Goal: Transaction & Acquisition: Purchase product/service

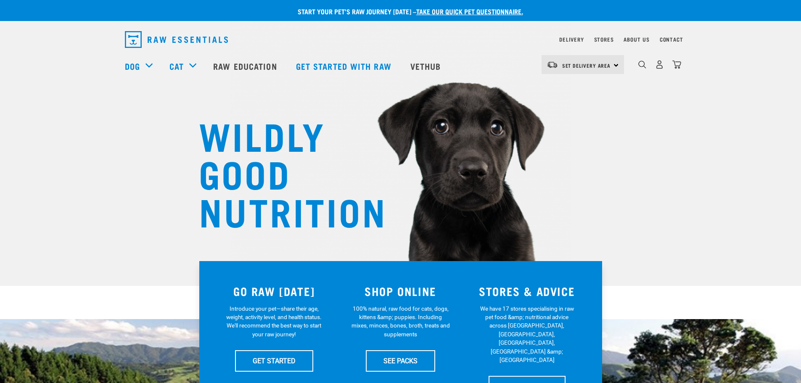
click at [644, 73] on div "0" at bounding box center [659, 64] width 43 height 19
click at [644, 66] on img "dropdown navigation" at bounding box center [642, 65] width 8 height 8
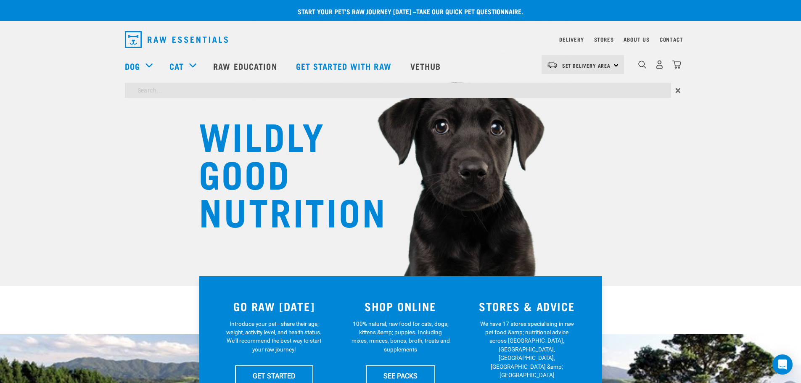
click at [616, 92] on input "search" at bounding box center [398, 90] width 546 height 15
type input "veal brisket"
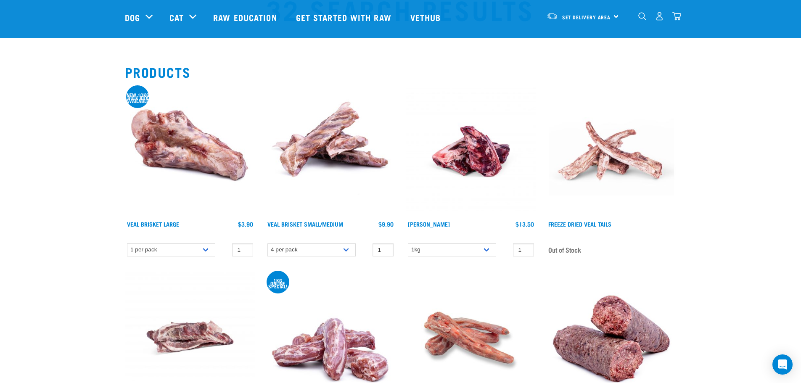
scroll to position [42, 0]
click at [313, 224] on link "Veal Brisket Small/Medium" at bounding box center [305, 223] width 76 height 3
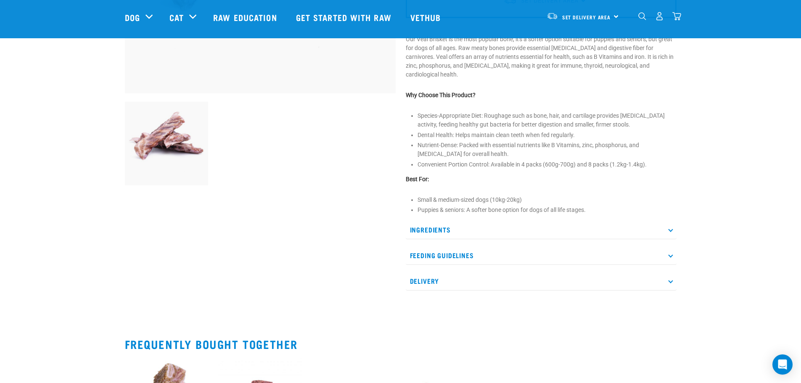
scroll to position [252, 0]
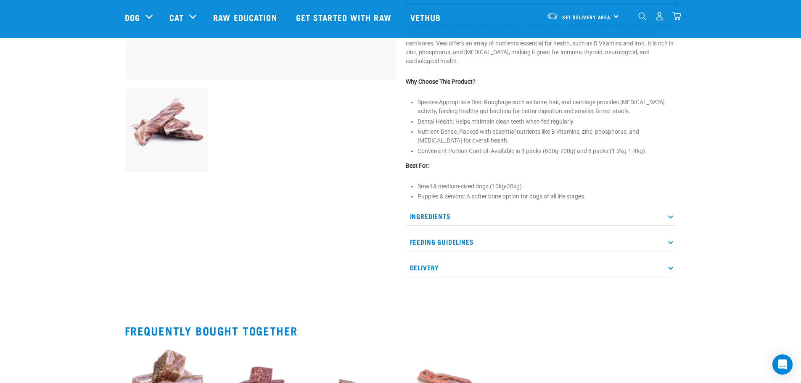
click at [467, 223] on p "Ingredients" at bounding box center [541, 216] width 271 height 19
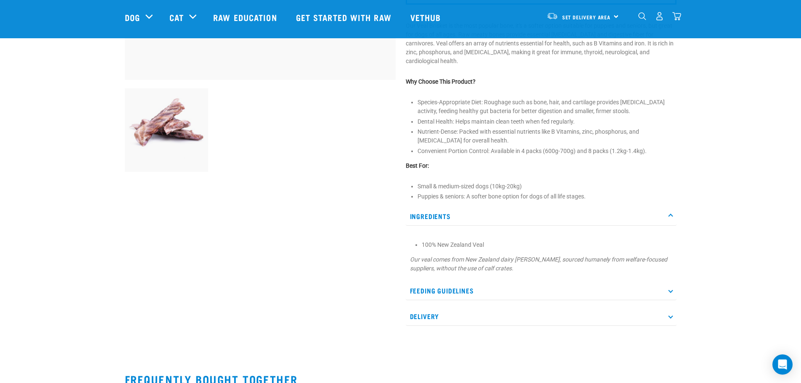
click at [467, 219] on p "Ingredients" at bounding box center [541, 216] width 271 height 19
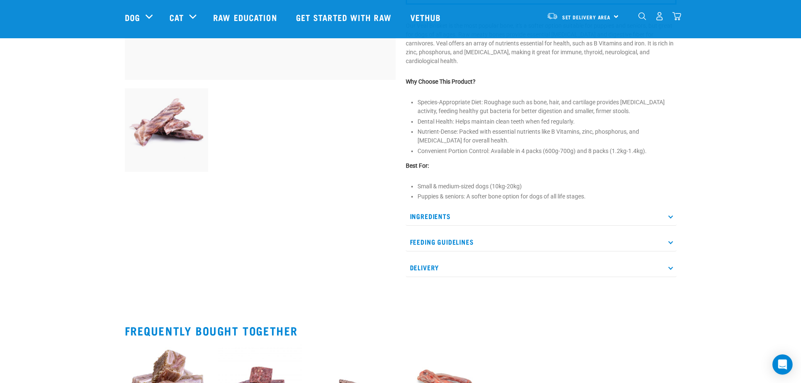
click at [473, 236] on p "Feeding Guidelines" at bounding box center [541, 241] width 271 height 19
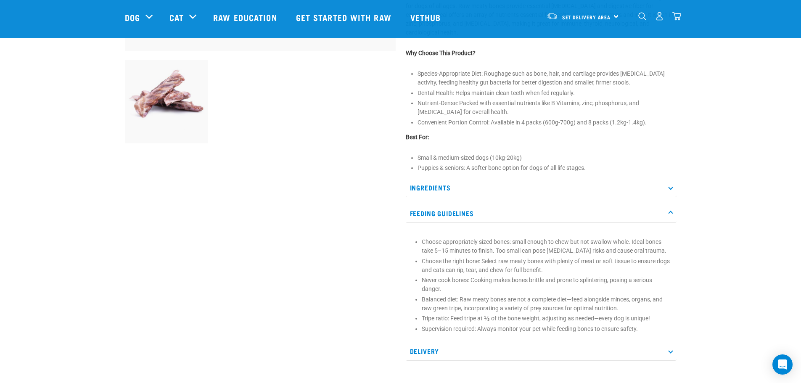
scroll to position [294, 0]
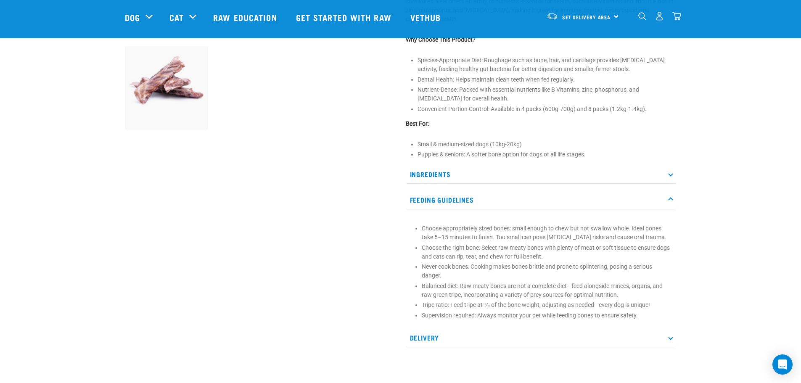
click at [483, 198] on p "Feeding Guidelines" at bounding box center [541, 199] width 271 height 19
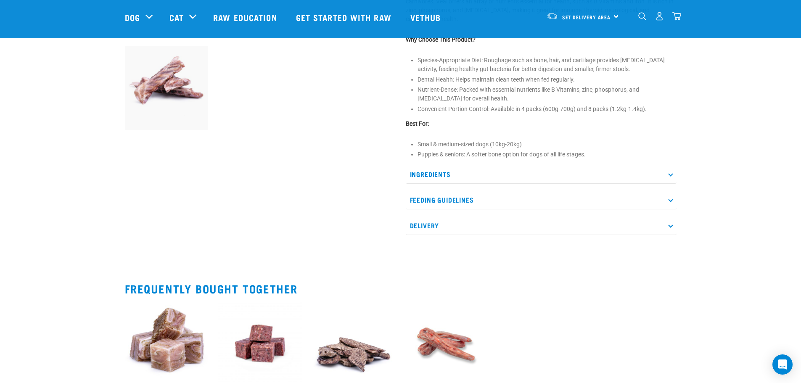
click at [485, 172] on p "Ingredients" at bounding box center [541, 174] width 271 height 19
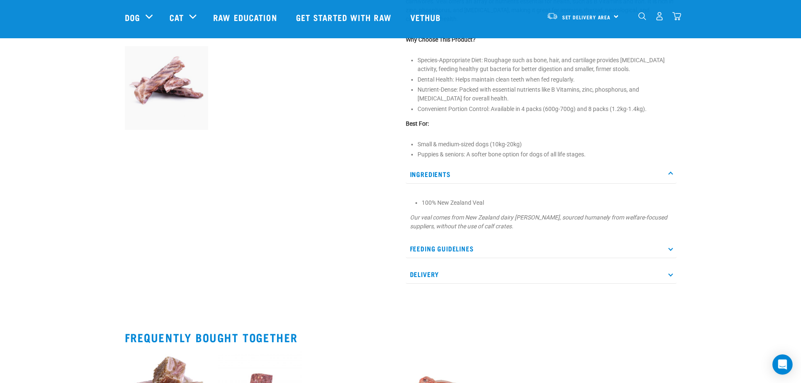
click at [485, 172] on p "Ingredients" at bounding box center [541, 174] width 271 height 19
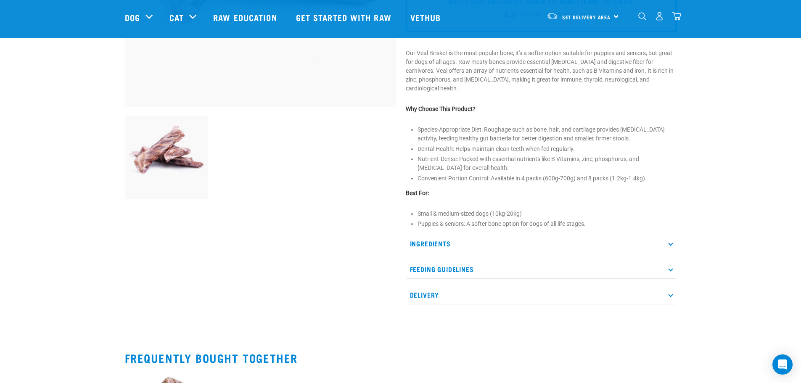
scroll to position [168, 0]
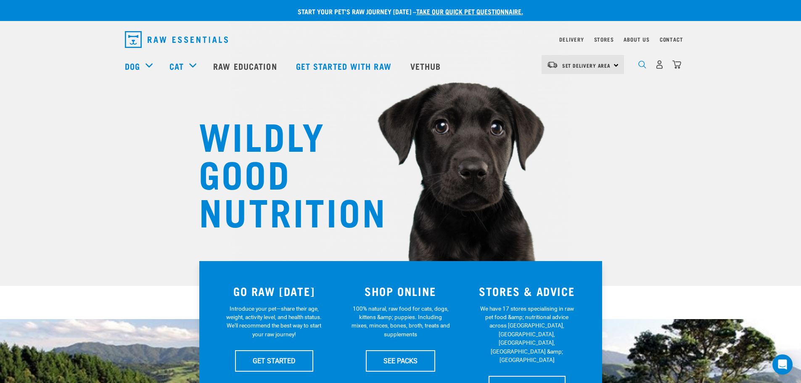
click at [646, 69] on img "dropdown navigation" at bounding box center [642, 65] width 8 height 8
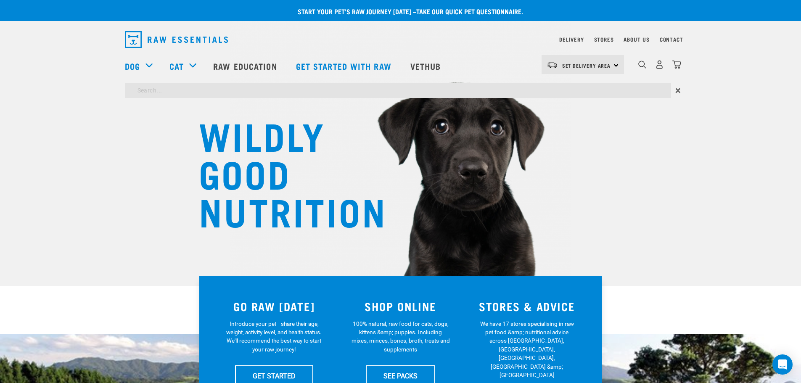
click at [641, 87] on input "search" at bounding box center [398, 90] width 546 height 15
type input "frame"
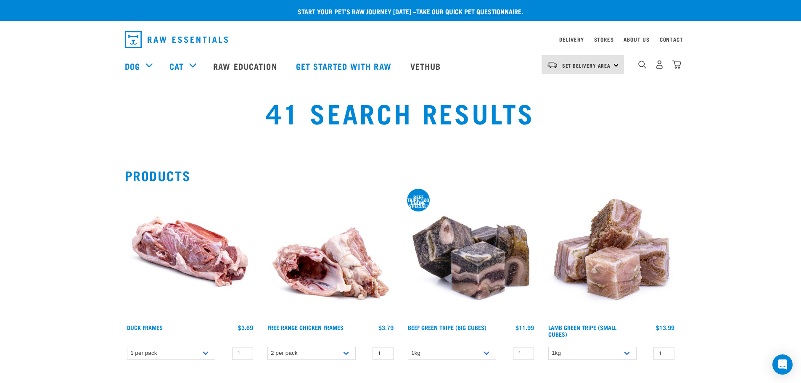
click at [329, 270] on img at bounding box center [330, 255] width 130 height 130
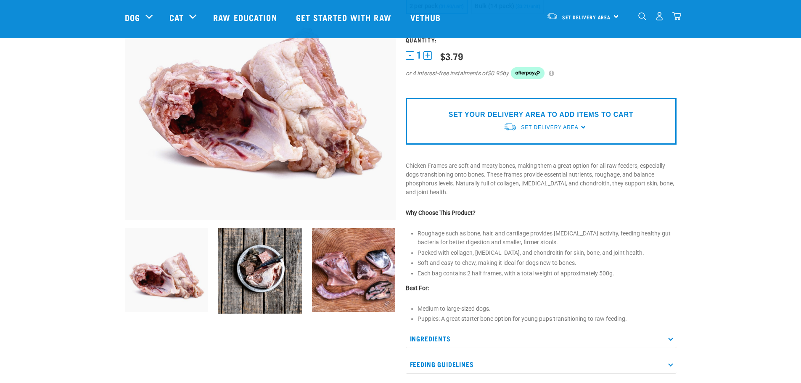
scroll to position [168, 0]
